Goal: Find specific page/section: Find specific page/section

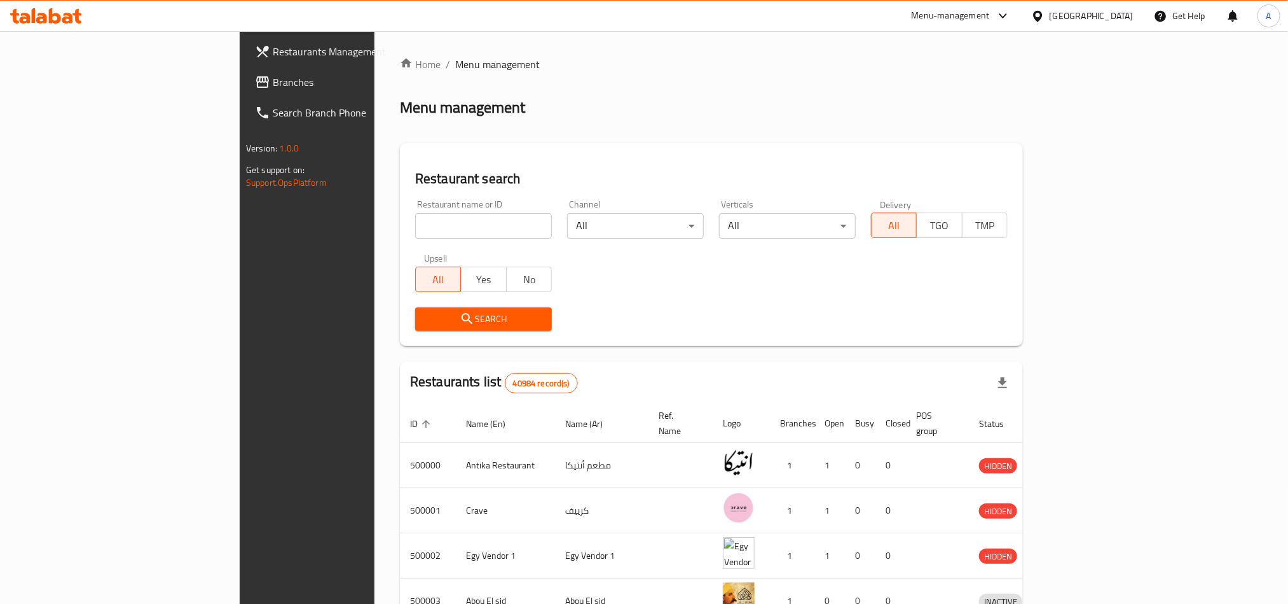
click at [1050, 15] on div at bounding box center [1040, 16] width 18 height 14
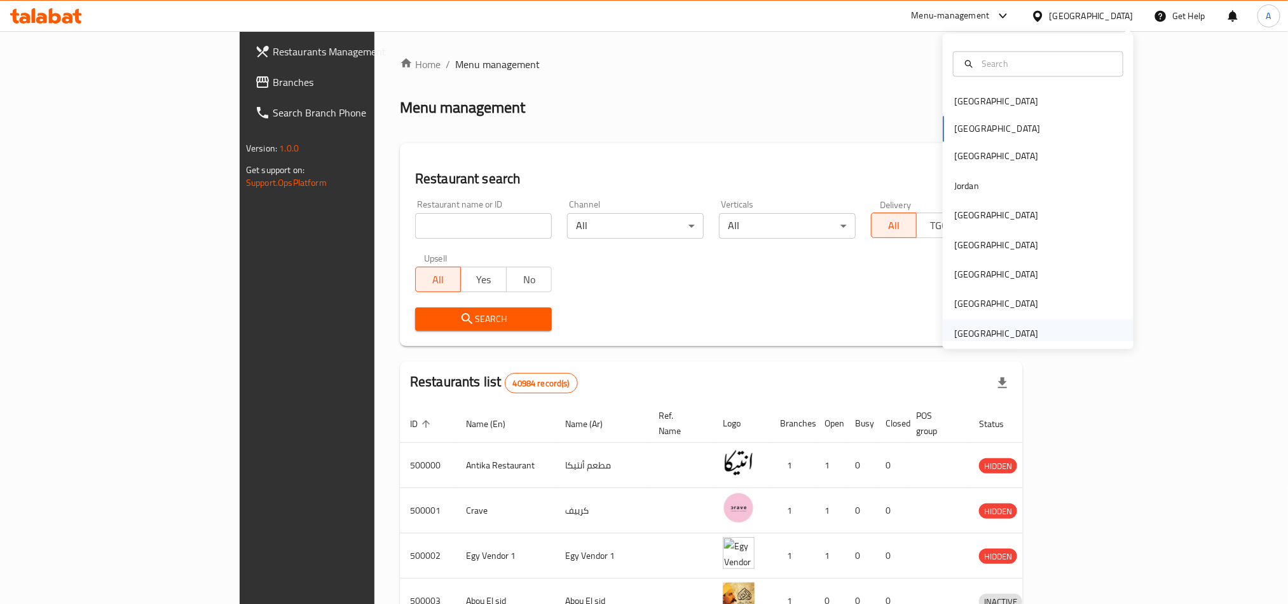
click at [960, 336] on div "[GEOGRAPHIC_DATA]" at bounding box center [997, 333] width 84 height 14
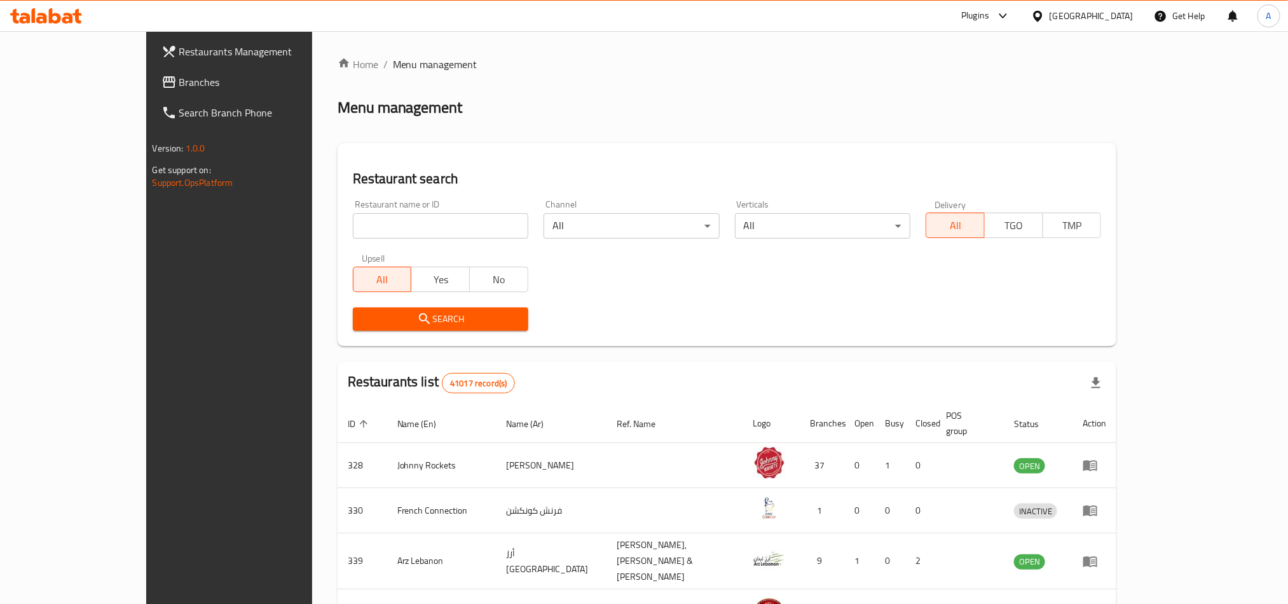
click at [353, 233] on input "search" at bounding box center [441, 225] width 176 height 25
paste input "Mexican Street Food"
click at [363, 324] on span "Search" at bounding box center [440, 319] width 155 height 16
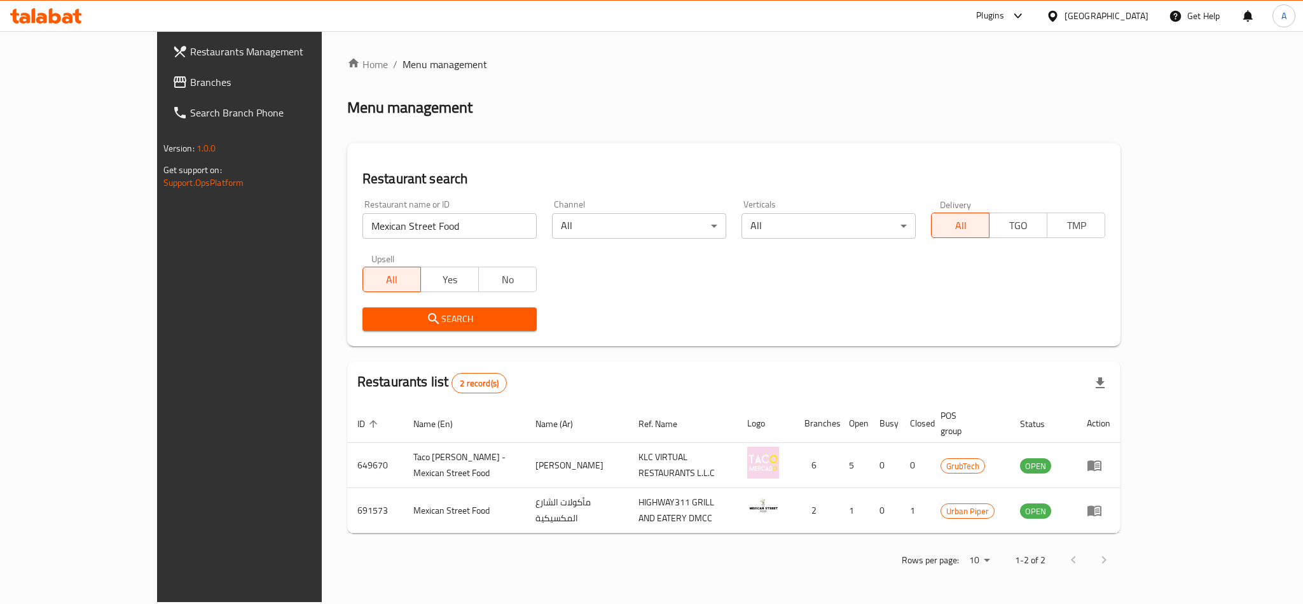
click at [362, 231] on input "Mexican Street Food" at bounding box center [449, 225] width 174 height 25
paste input "Burrito Bowl & Co."
type input "Burrito Bowl & Co."
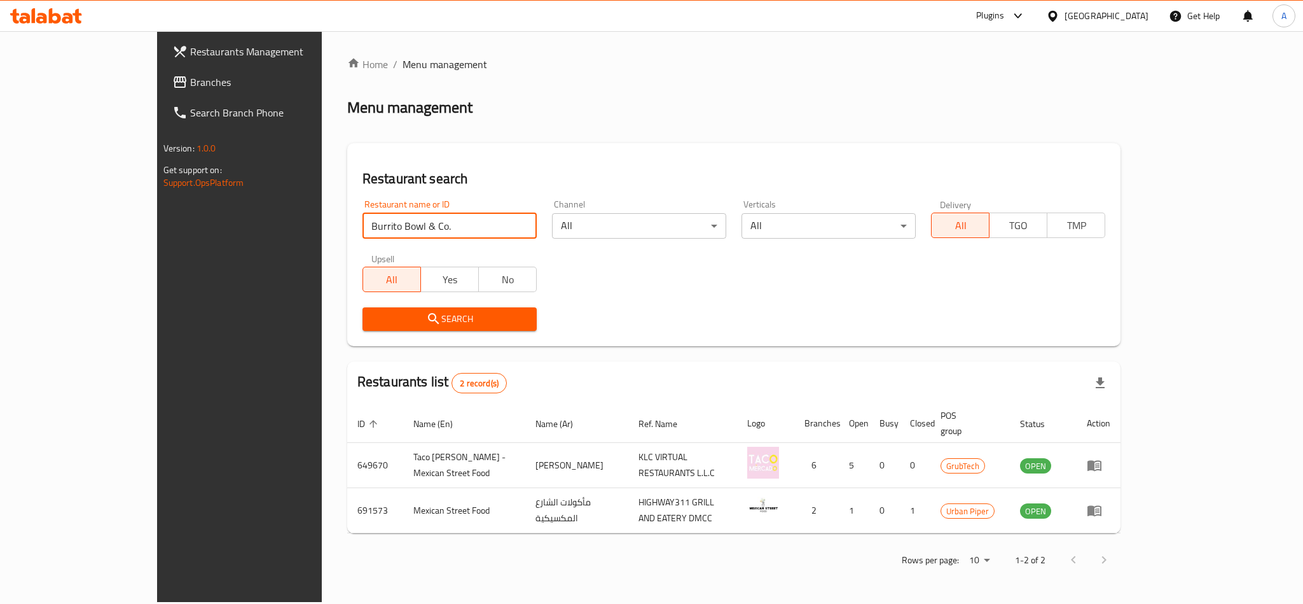
click at [362, 309] on button "Search" at bounding box center [449, 319] width 174 height 24
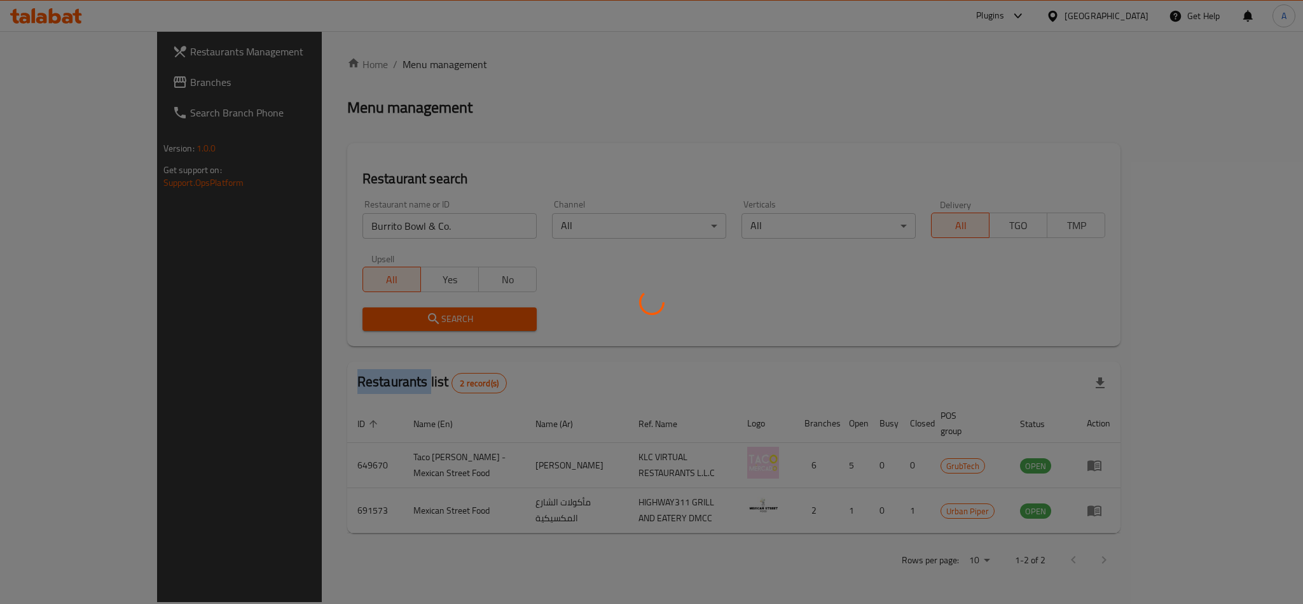
click at [315, 309] on div at bounding box center [651, 302] width 1303 height 604
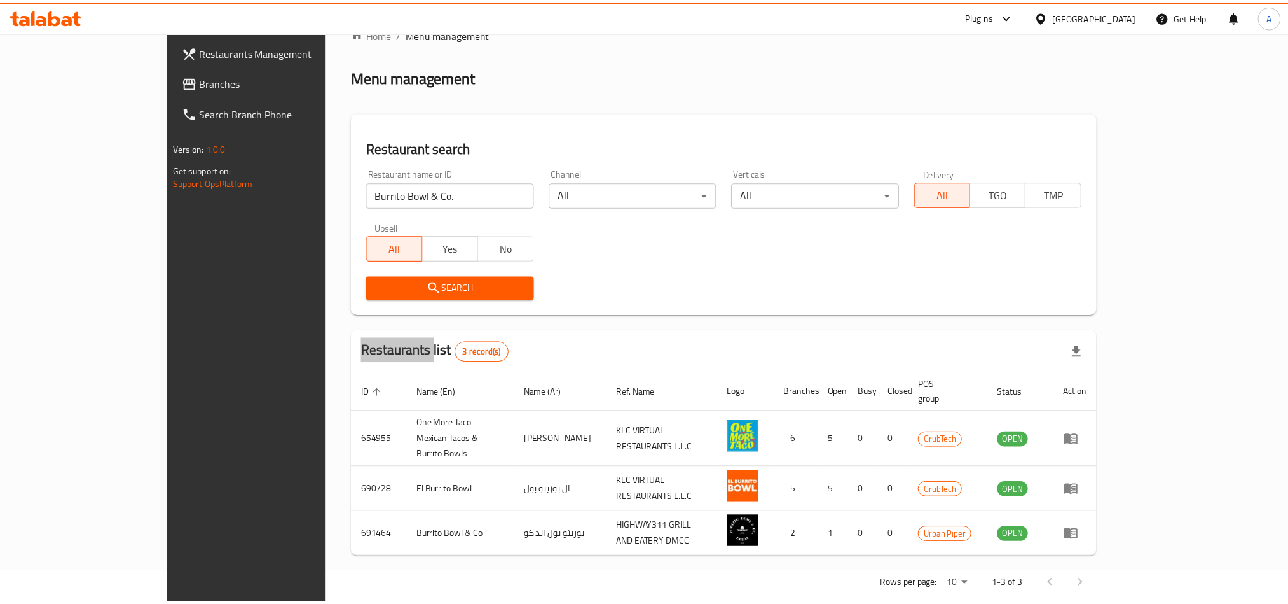
scroll to position [31, 0]
